Goal: Task Accomplishment & Management: Manage account settings

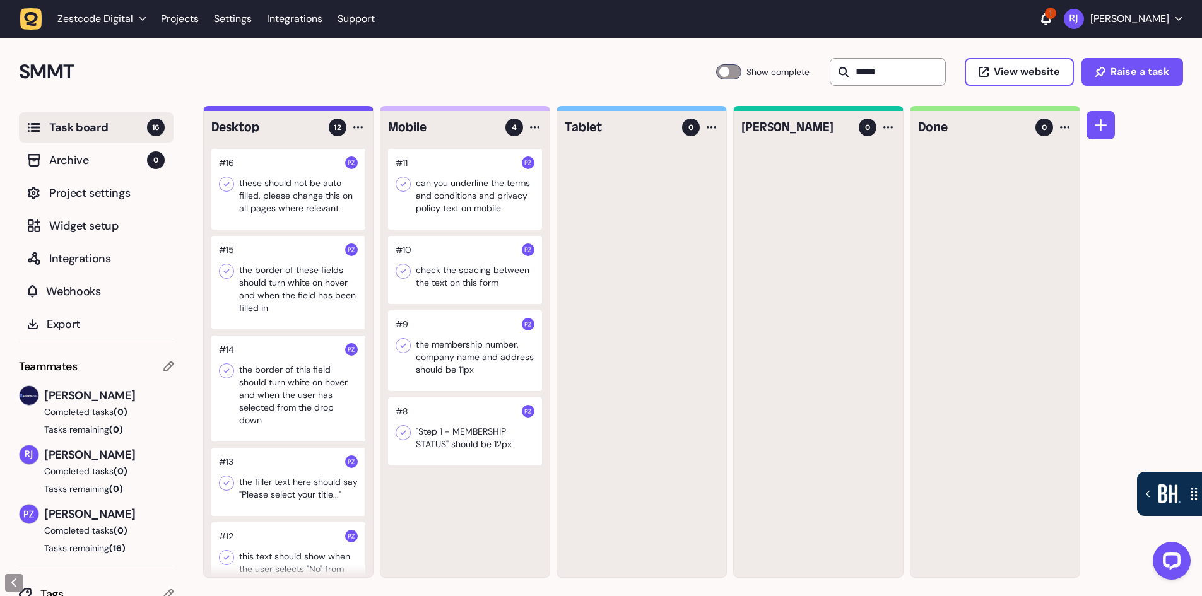
type input "******"
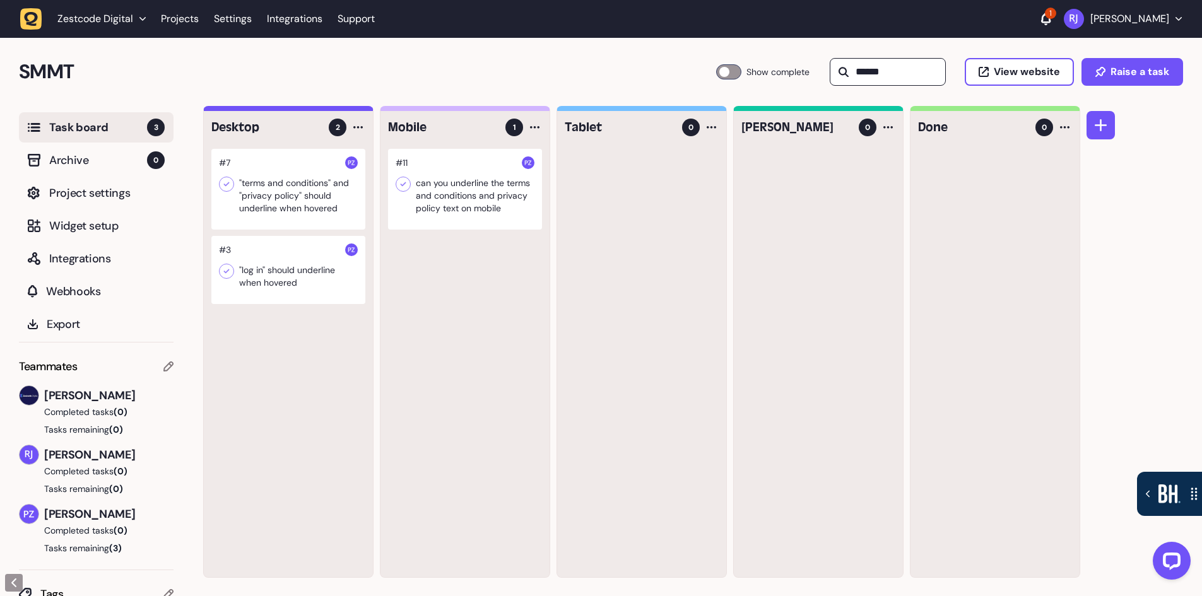
click at [904, 74] on input "******" at bounding box center [887, 72] width 116 height 28
